Goal: Find specific page/section: Find specific page/section

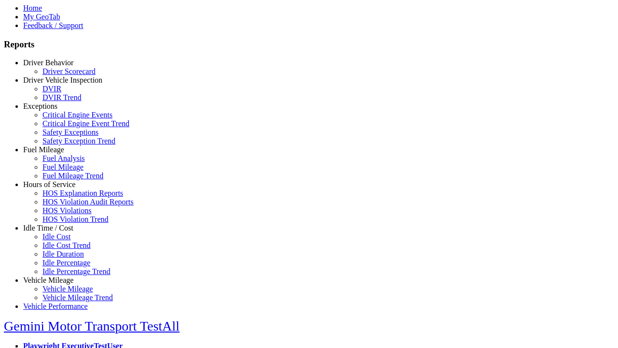
click at [56, 232] on link "Idle Time / Cost" at bounding box center [48, 228] width 50 height 8
click at [63, 240] on link "Idle Cost" at bounding box center [56, 236] width 28 height 8
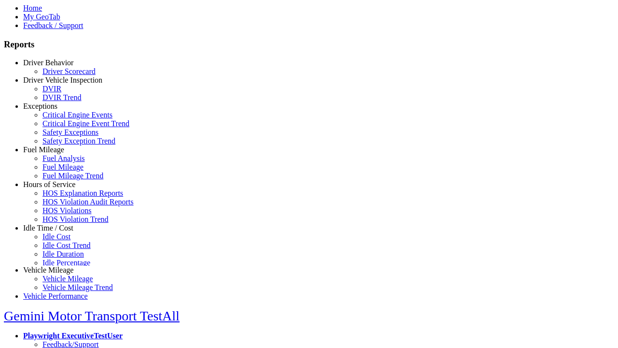
scroll to position [7, 0]
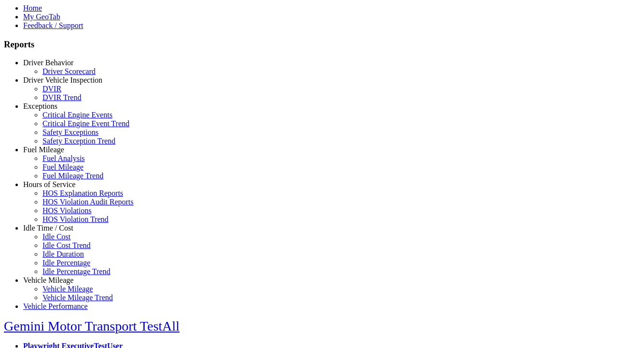
select select
